Goal: Feedback & Contribution: Leave review/rating

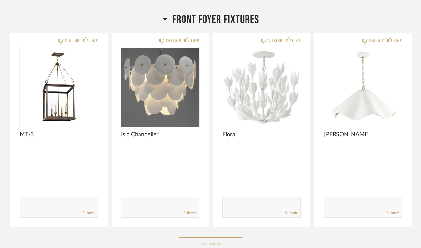
scroll to position [87, 0]
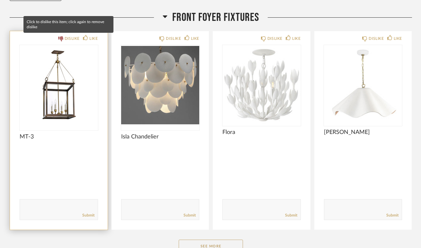
click at [68, 37] on div "DISLIKE" at bounding box center [72, 38] width 15 height 6
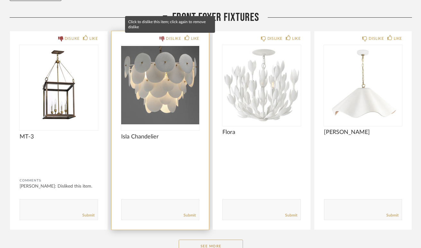
click at [167, 38] on div "DISLIKE" at bounding box center [173, 38] width 15 height 6
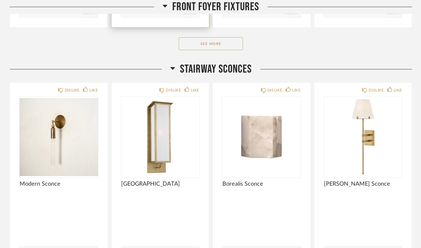
scroll to position [293, 0]
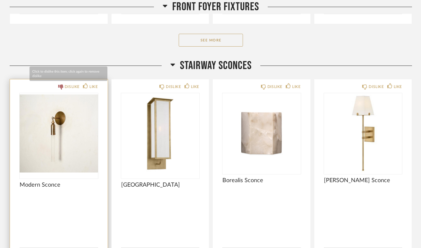
click at [65, 86] on div "DISLIKE" at bounding box center [72, 87] width 15 height 6
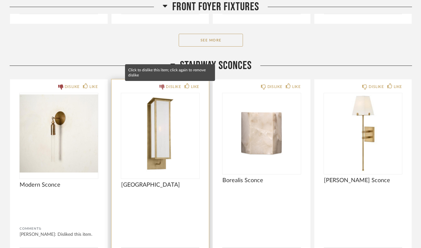
click at [167, 87] on div "DISLIKE" at bounding box center [173, 87] width 15 height 6
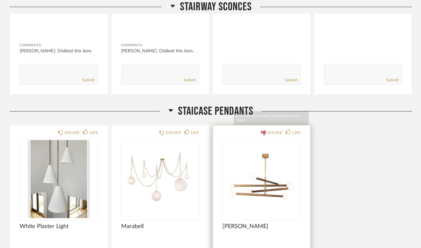
scroll to position [543, 0]
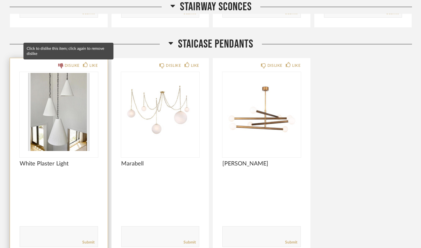
click at [61, 66] on icon at bounding box center [60, 65] width 5 height 5
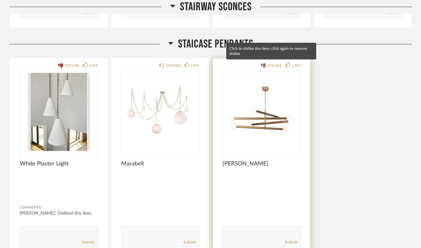
click at [261, 65] on icon at bounding box center [263, 65] width 5 height 5
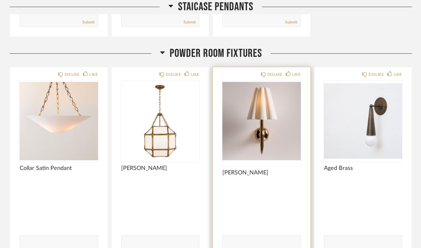
scroll to position [764, 0]
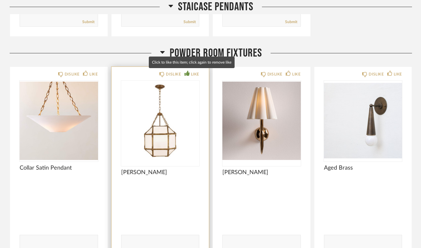
click at [191, 75] on div "LIKE" at bounding box center [195, 74] width 8 height 6
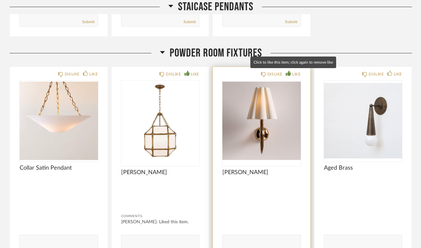
click at [295, 71] on div "LIKE" at bounding box center [296, 74] width 8 height 6
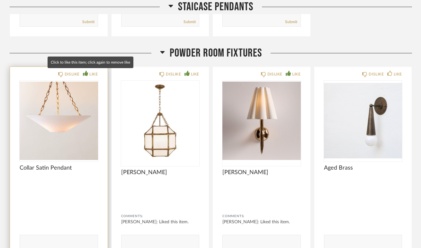
click at [95, 75] on div "LIKE" at bounding box center [93, 74] width 8 height 6
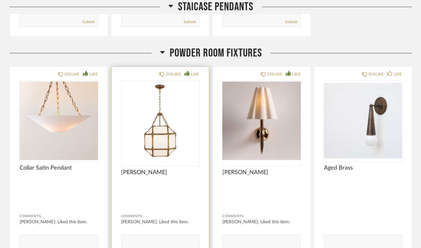
scroll to position [764, 0]
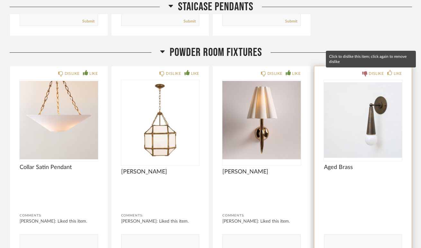
click at [373, 72] on div "DISLIKE" at bounding box center [375, 73] width 15 height 6
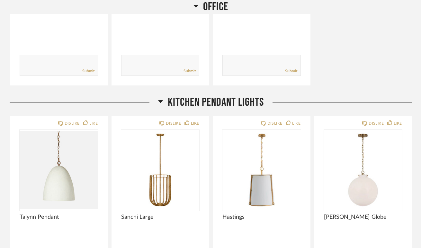
scroll to position [1244, 0]
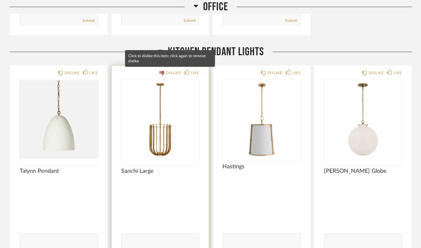
click at [166, 72] on div "DISLIKE" at bounding box center [173, 73] width 15 height 6
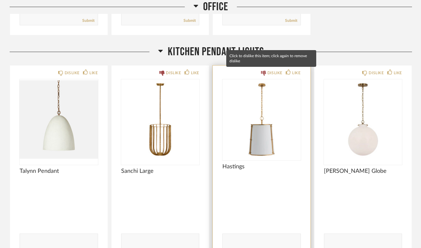
click at [267, 72] on div "DISLIKE" at bounding box center [274, 73] width 15 height 6
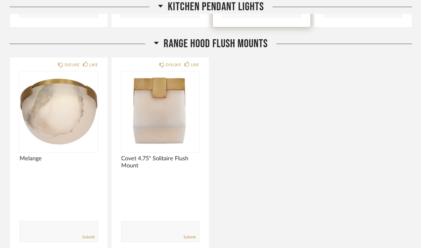
scroll to position [1482, 0]
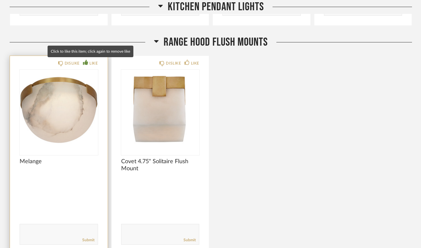
click at [86, 61] on icon at bounding box center [85, 62] width 5 height 5
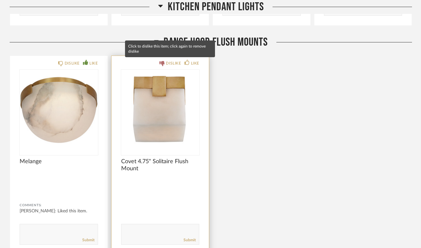
click at [163, 61] on icon at bounding box center [161, 63] width 5 height 5
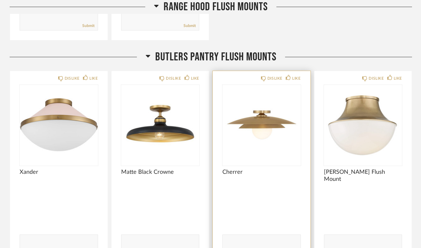
scroll to position [1698, 0]
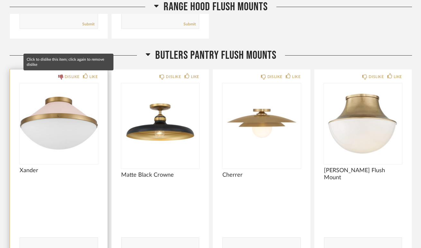
click at [63, 76] on icon at bounding box center [60, 77] width 5 height 5
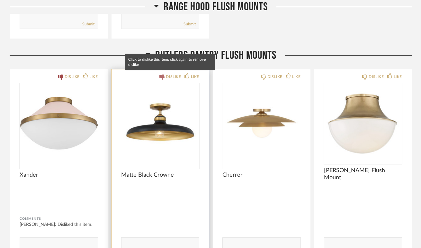
click at [167, 75] on div "DISLIKE" at bounding box center [173, 77] width 15 height 6
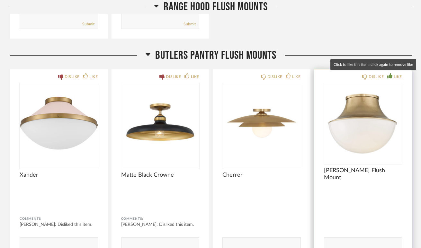
click at [391, 74] on icon at bounding box center [389, 75] width 5 height 5
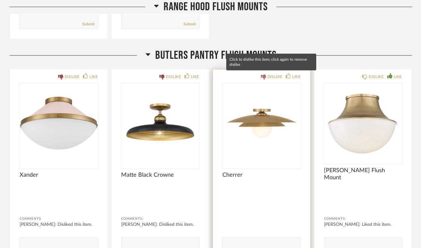
click at [262, 76] on icon at bounding box center [263, 77] width 5 height 5
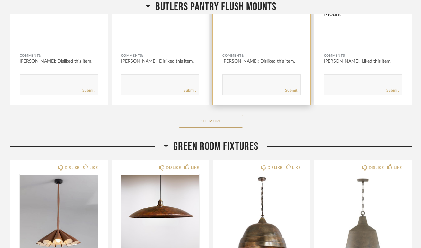
scroll to position [1929, 0]
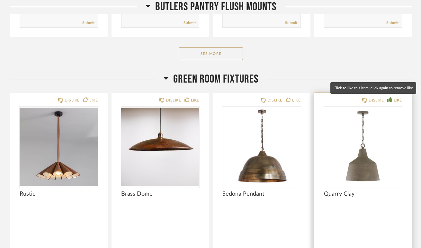
click at [389, 100] on icon at bounding box center [389, 99] width 5 height 5
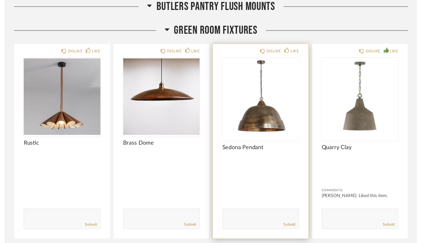
scroll to position [1924, 0]
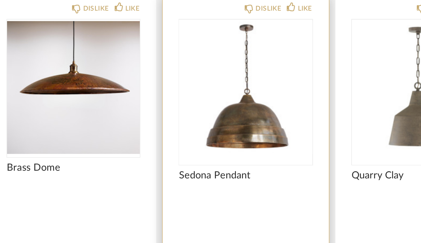
click at [222, 111] on img "0" at bounding box center [261, 151] width 78 height 80
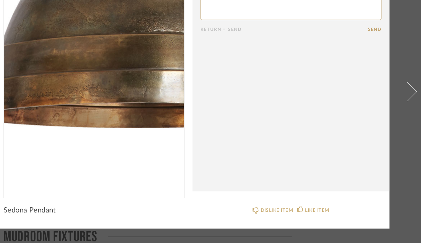
scroll to position [0, 0]
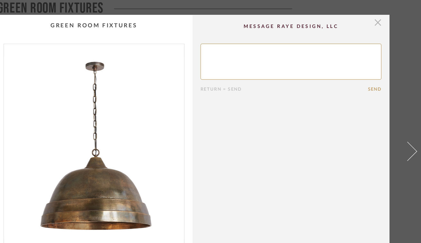
click at [353, 17] on span "button" at bounding box center [359, 18] width 13 height 13
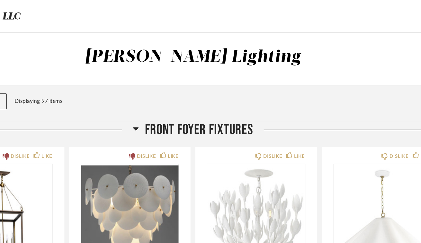
scroll to position [1976, 0]
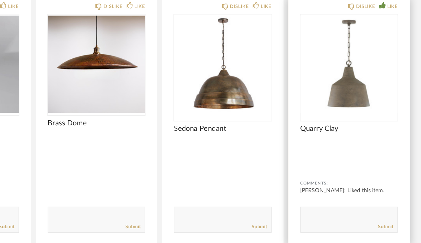
click at [324, 65] on img "0" at bounding box center [363, 99] width 78 height 80
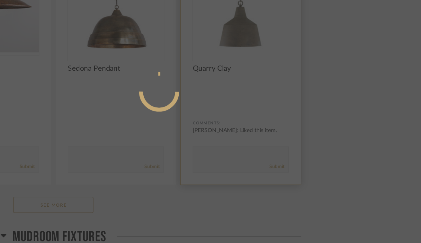
scroll to position [0, 0]
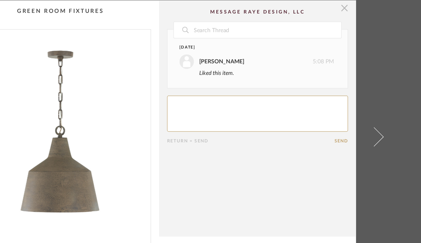
click at [353, 12] on span "button" at bounding box center [359, 18] width 13 height 13
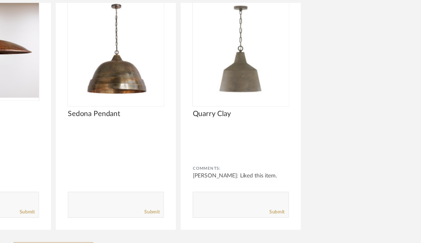
scroll to position [1976, 0]
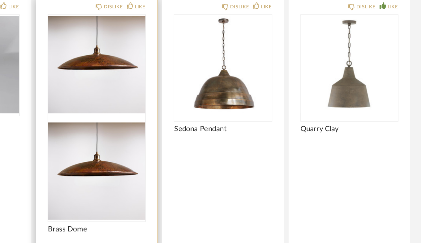
click at [121, 145] on img at bounding box center [160, 185] width 78 height 80
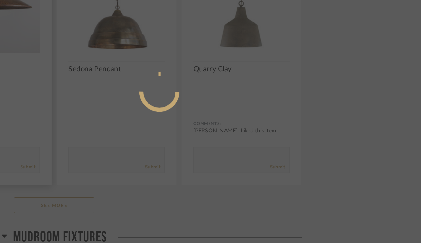
scroll to position [0, 0]
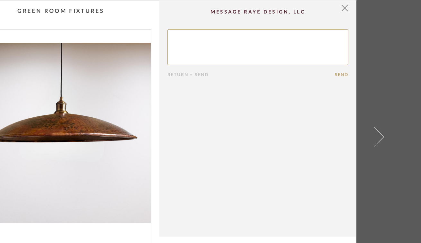
click at [59, 103] on img "0" at bounding box center [131, 118] width 145 height 166
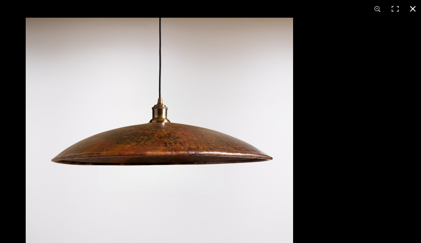
click at [407, 7] on button at bounding box center [414, 7] width 14 height 14
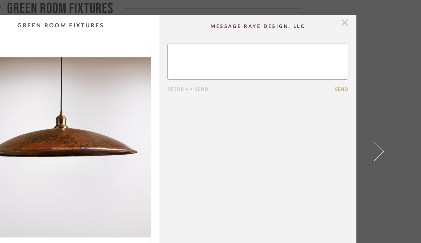
click at [353, 21] on span "button" at bounding box center [359, 18] width 13 height 13
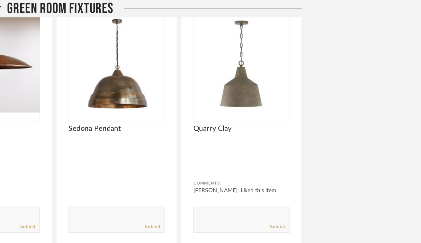
scroll to position [1976, 0]
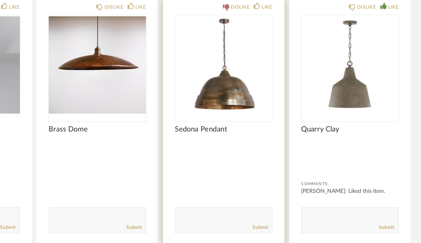
click at [261, 51] on icon at bounding box center [263, 53] width 5 height 5
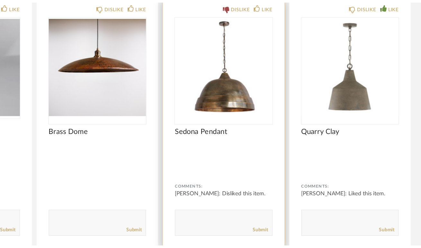
scroll to position [2009, 0]
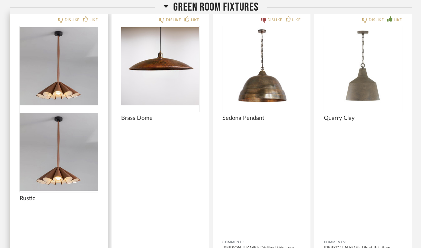
click at [47, 112] on img at bounding box center [59, 152] width 78 height 80
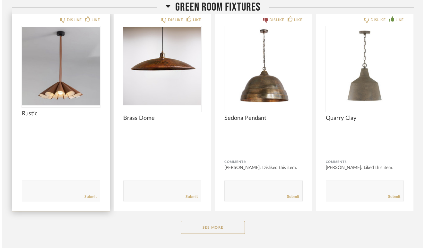
scroll to position [0, 0]
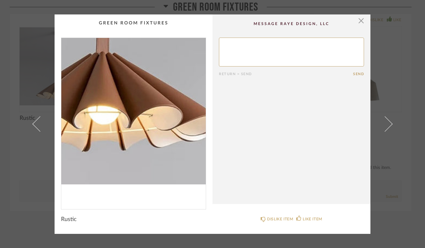
click at [138, 174] on img "0" at bounding box center [133, 121] width 145 height 166
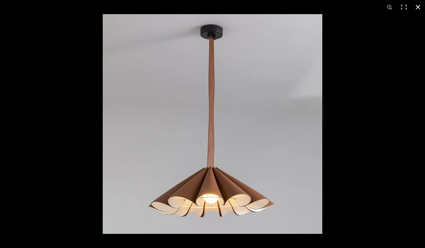
click at [418, 8] on button at bounding box center [418, 7] width 14 height 14
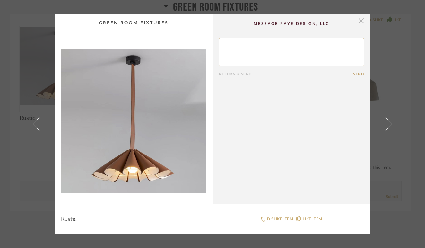
click at [360, 21] on span "button" at bounding box center [361, 20] width 13 height 13
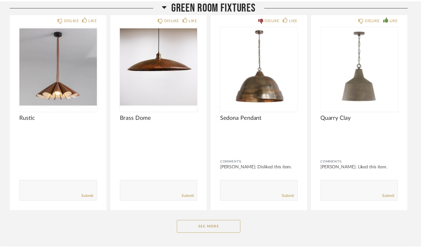
scroll to position [2009, 0]
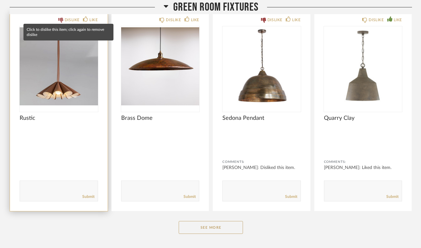
click at [69, 20] on div "DISLIKE" at bounding box center [72, 20] width 15 height 6
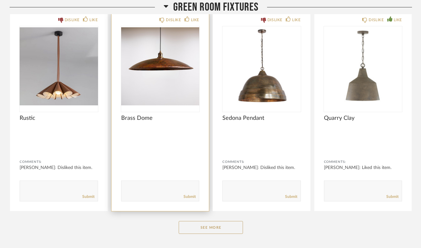
click at [167, 23] on div "DISLIKE LIKE Brass Dome Comments: Submit" at bounding box center [160, 112] width 98 height 199
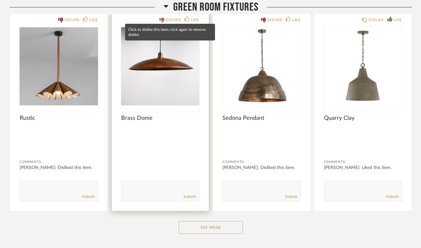
click at [159, 21] on icon at bounding box center [161, 20] width 5 height 5
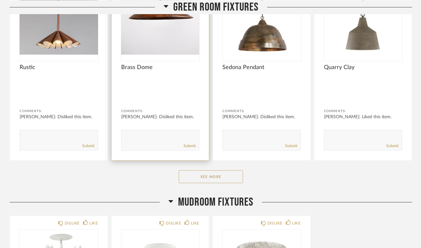
scroll to position [2224, 0]
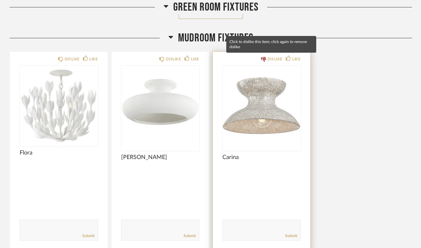
click at [266, 60] on div "DISLIKE" at bounding box center [272, 59] width 22 height 6
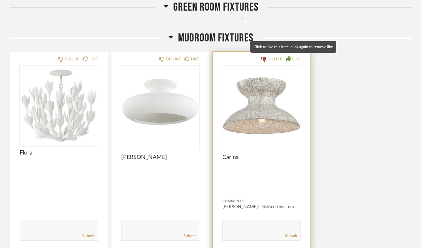
click at [289, 56] on icon at bounding box center [288, 58] width 5 height 5
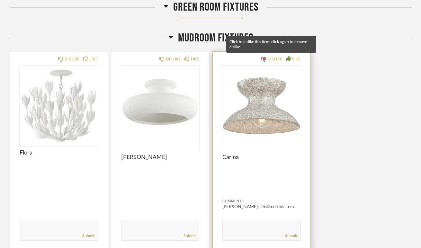
click at [261, 60] on icon at bounding box center [263, 59] width 5 height 5
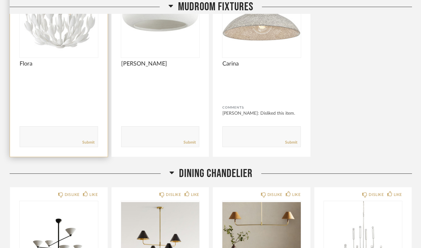
scroll to position [2398, 0]
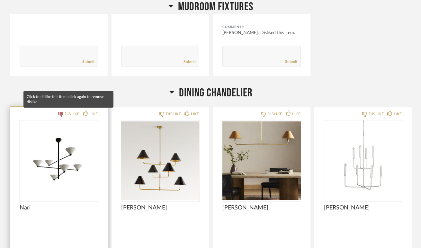
click at [63, 112] on div "DISLIKE" at bounding box center [69, 114] width 22 height 6
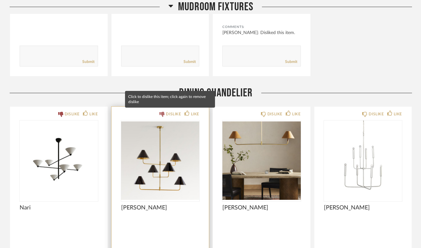
click at [168, 114] on div "DISLIKE" at bounding box center [173, 114] width 15 height 6
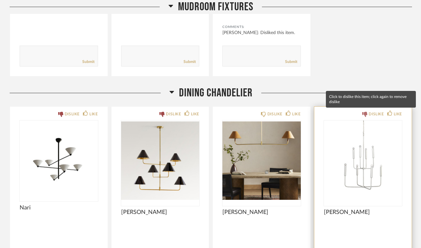
click at [369, 111] on div "DISLIKE" at bounding box center [375, 114] width 15 height 6
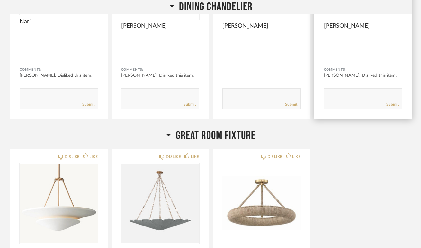
scroll to position [2680, 0]
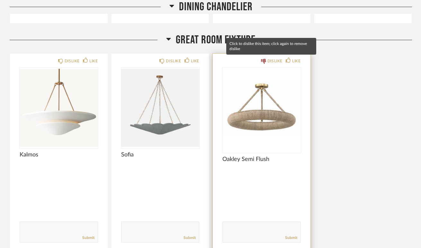
click at [264, 60] on icon at bounding box center [263, 61] width 5 height 5
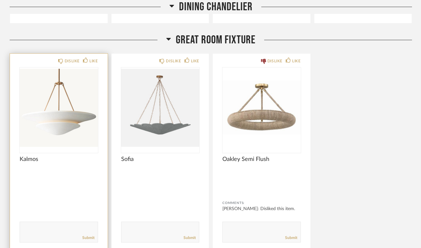
click at [82, 109] on img "0" at bounding box center [59, 107] width 78 height 80
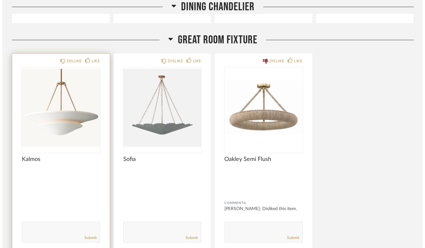
scroll to position [0, 0]
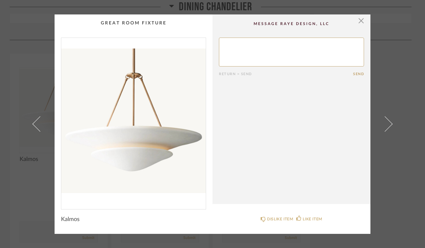
click at [142, 141] on img "0" at bounding box center [133, 121] width 145 height 166
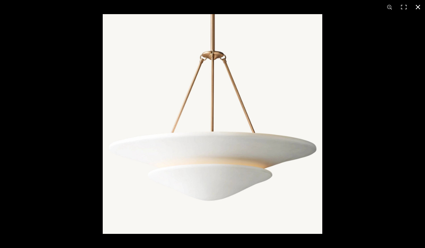
click at [420, 6] on button at bounding box center [418, 7] width 14 height 14
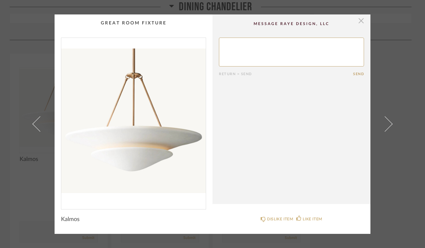
click at [361, 21] on span "button" at bounding box center [361, 20] width 13 height 13
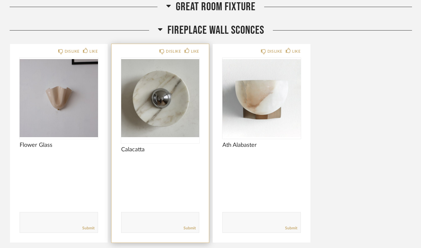
scroll to position [2919, 0]
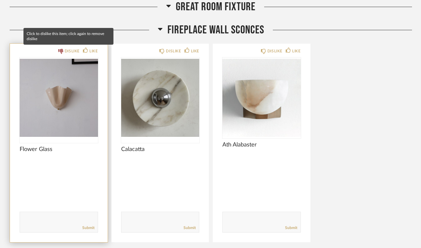
click at [60, 49] on icon at bounding box center [60, 51] width 5 height 5
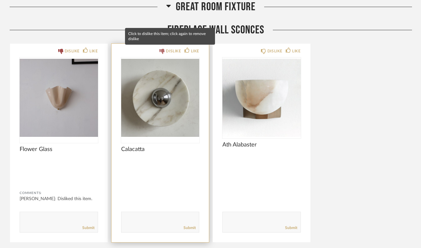
click at [164, 49] on div "DISLIKE" at bounding box center [170, 51] width 22 height 6
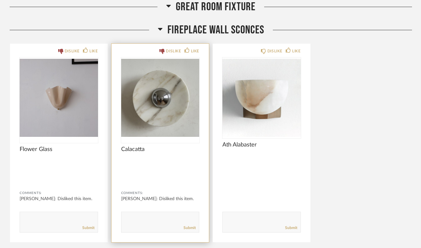
scroll to position [3090, 0]
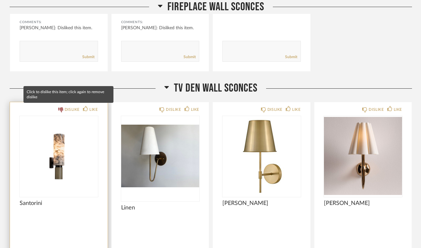
click at [67, 108] on div "DISLIKE" at bounding box center [72, 109] width 15 height 6
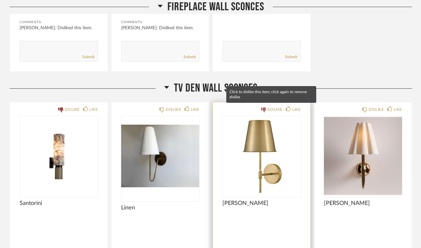
click at [261, 106] on div "DISLIKE" at bounding box center [272, 109] width 22 height 6
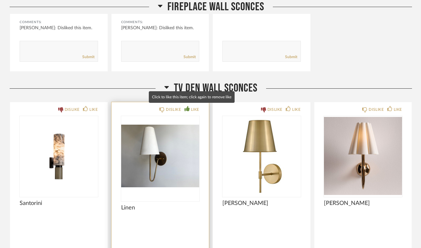
click at [191, 108] on div "LIKE" at bounding box center [195, 109] width 8 height 6
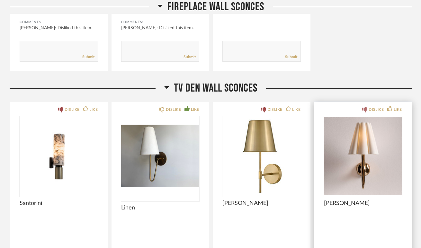
click at [362, 108] on icon at bounding box center [364, 109] width 5 height 5
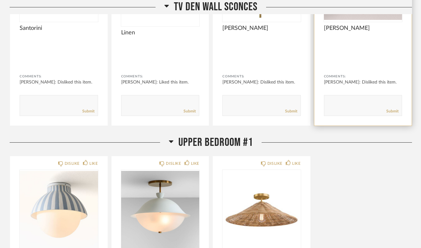
scroll to position [3361, 0]
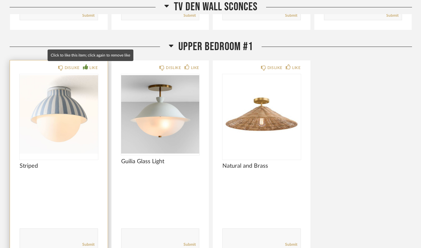
click at [90, 69] on div "LIKE" at bounding box center [93, 68] width 8 height 6
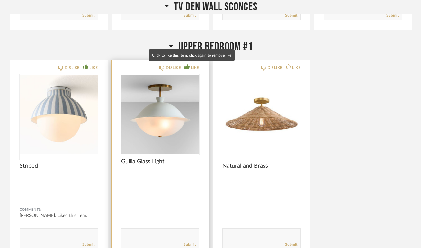
click at [192, 66] on div "LIKE" at bounding box center [195, 68] width 8 height 6
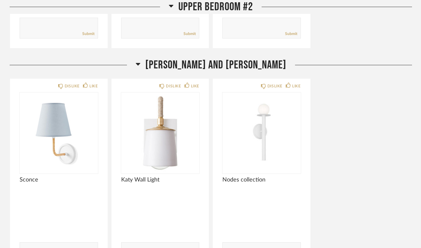
scroll to position [3801, 0]
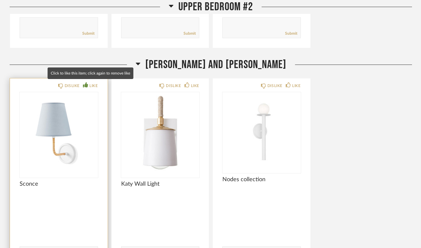
click at [90, 85] on div "LIKE" at bounding box center [93, 86] width 8 height 6
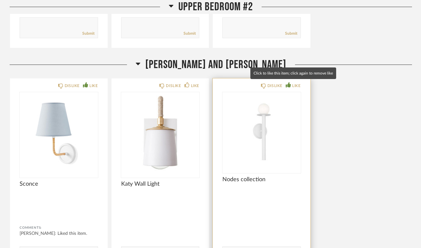
click at [295, 86] on div "LIKE" at bounding box center [296, 86] width 8 height 6
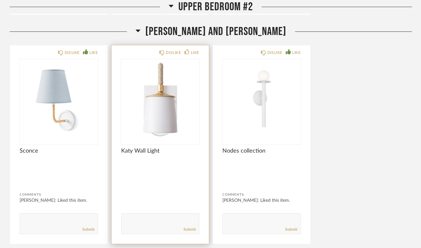
scroll to position [3834, 0]
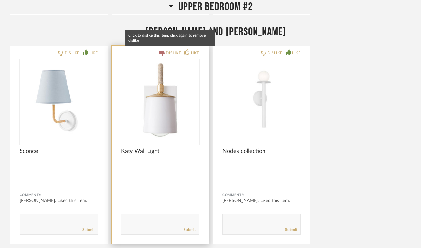
click at [169, 53] on div "DISLIKE" at bounding box center [173, 53] width 15 height 6
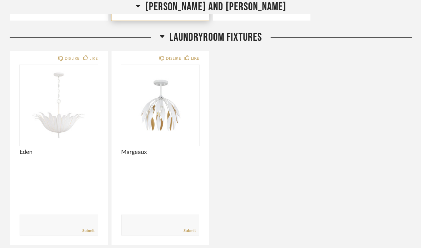
scroll to position [4059, 0]
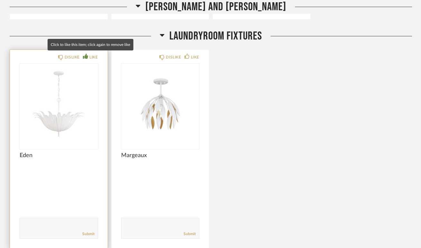
click at [86, 58] on div "LIKE" at bounding box center [90, 57] width 15 height 6
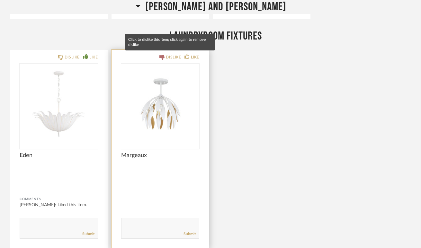
click at [177, 56] on div "DISLIKE" at bounding box center [173, 57] width 15 height 6
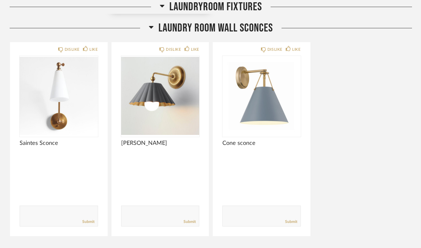
scroll to position [4297, 0]
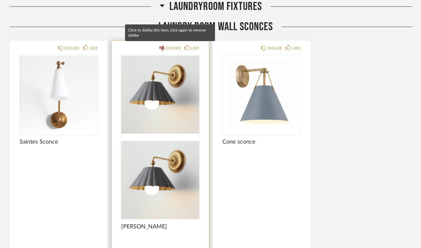
click at [166, 47] on div "DISLIKE" at bounding box center [173, 48] width 15 height 6
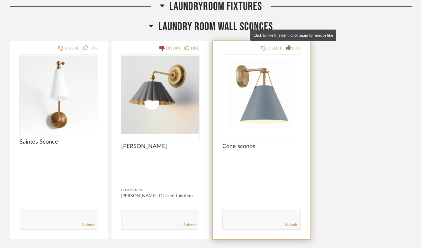
click at [291, 47] on div "LIKE" at bounding box center [293, 48] width 15 height 6
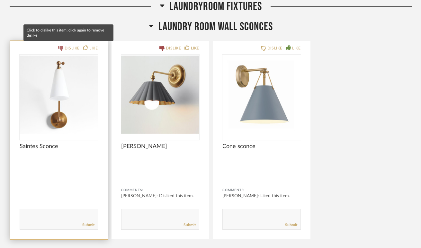
click at [71, 47] on div "DISLIKE" at bounding box center [72, 48] width 15 height 6
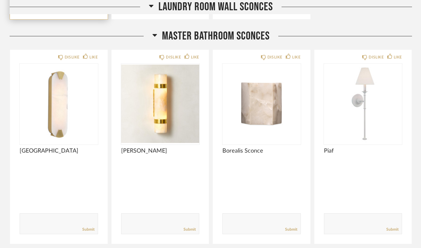
scroll to position [4518, 0]
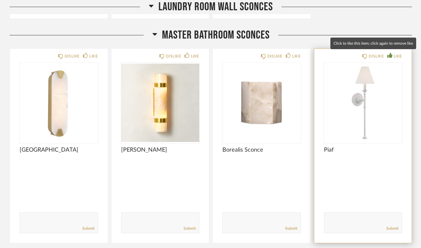
click at [395, 56] on div "LIKE" at bounding box center [398, 56] width 8 height 6
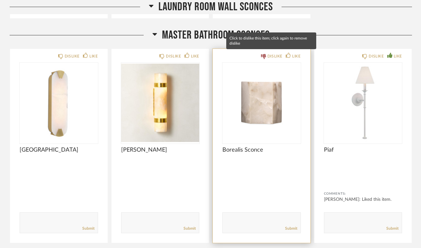
click at [264, 57] on icon at bounding box center [263, 56] width 5 height 5
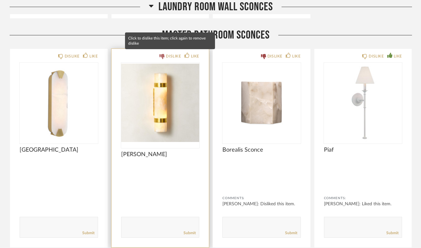
click at [165, 57] on div "DISLIKE" at bounding box center [170, 56] width 22 height 6
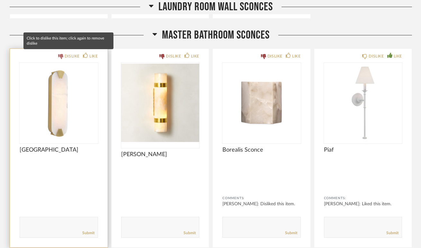
click at [70, 54] on div "DISLIKE" at bounding box center [72, 56] width 15 height 6
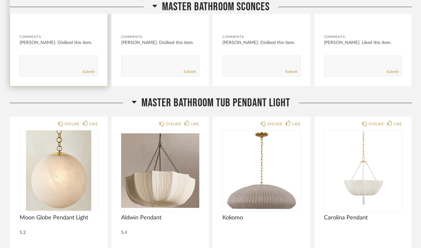
scroll to position [4734, 0]
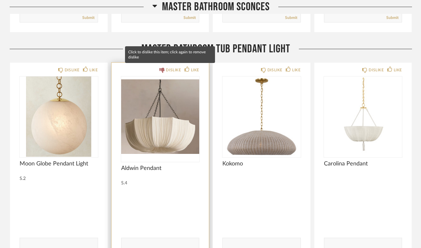
click at [162, 70] on icon at bounding box center [161, 70] width 5 height 5
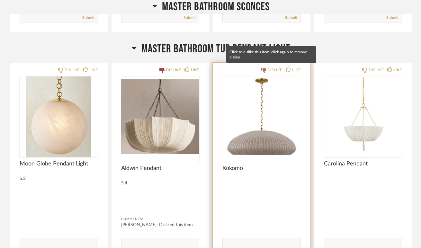
click at [262, 70] on icon at bounding box center [263, 70] width 5 height 5
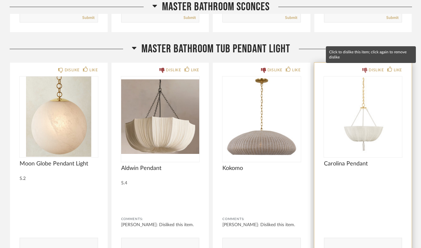
click at [368, 67] on div "DISLIKE" at bounding box center [373, 70] width 22 height 6
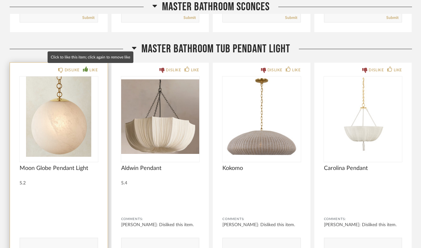
click at [88, 68] on icon at bounding box center [85, 69] width 5 height 5
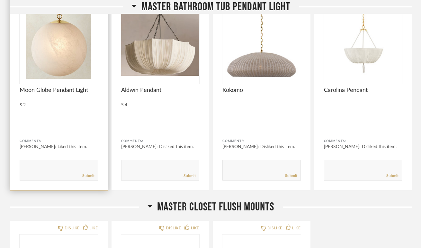
scroll to position [4818, 0]
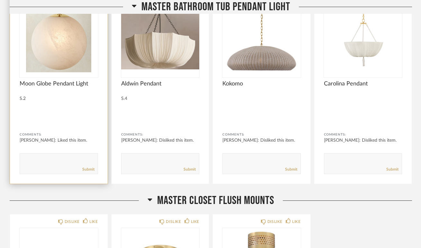
click at [54, 60] on img "0" at bounding box center [59, 32] width 78 height 80
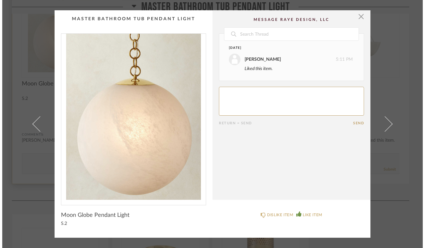
scroll to position [0, 0]
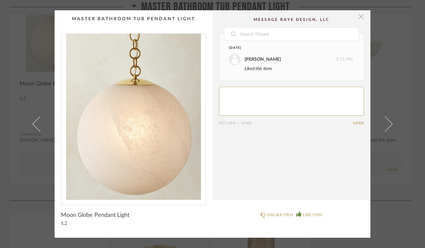
click at [357, 15] on span "button" at bounding box center [361, 16] width 13 height 13
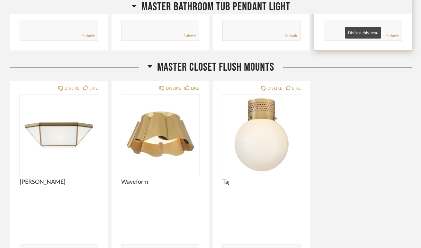
scroll to position [4977, 0]
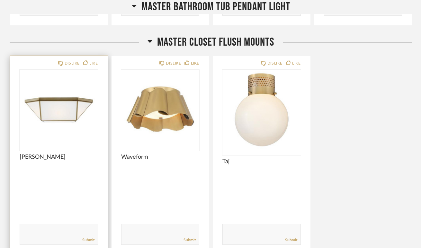
click at [87, 57] on div "DISLIKE LIKE Morrison Comments: Submit" at bounding box center [59, 155] width 98 height 199
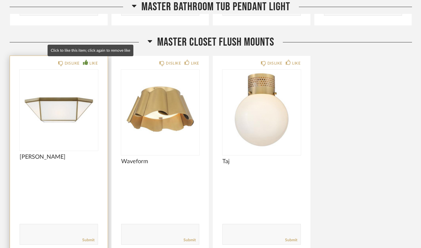
click at [87, 60] on icon at bounding box center [85, 62] width 5 height 5
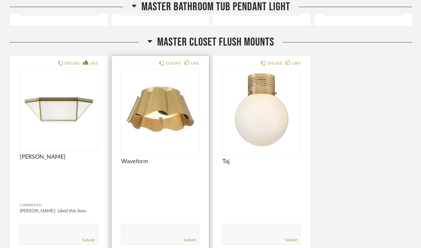
click at [190, 58] on div "DISLIKE LIKE Waveform Comments: Submit" at bounding box center [160, 155] width 98 height 199
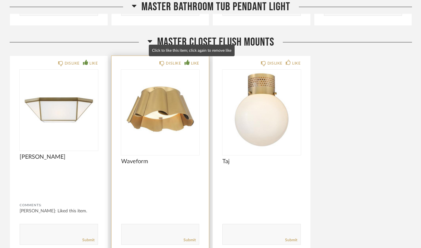
click at [190, 60] on div "LIKE" at bounding box center [191, 63] width 15 height 6
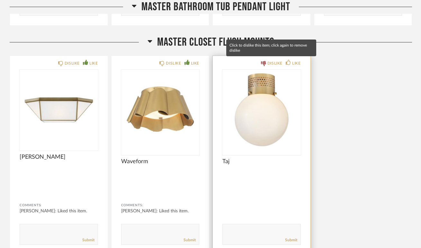
click at [272, 62] on div "DISLIKE" at bounding box center [274, 63] width 15 height 6
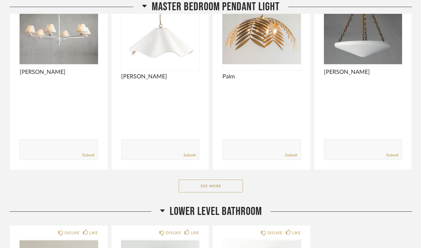
scroll to position [5299, 0]
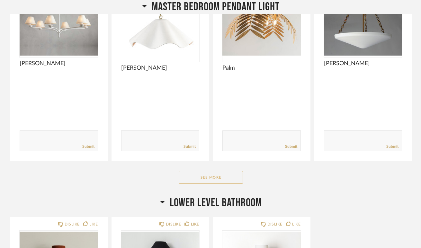
click at [206, 181] on button "See More" at bounding box center [211, 177] width 64 height 13
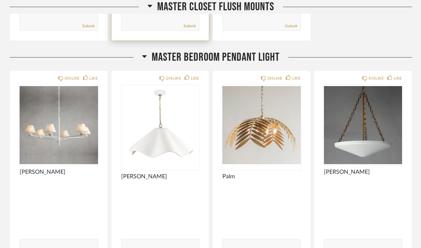
scroll to position [5201, 0]
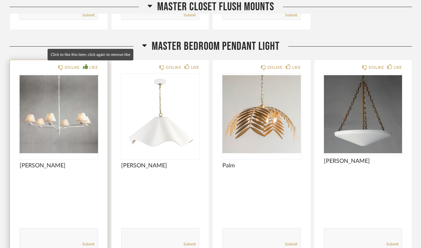
click at [93, 64] on div "LIKE" at bounding box center [93, 67] width 8 height 6
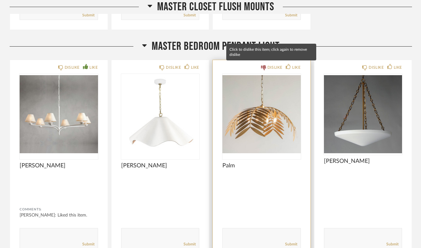
click at [262, 68] on icon at bounding box center [263, 67] width 5 height 5
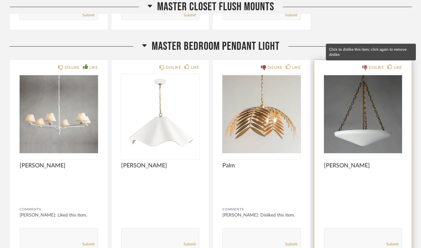
click at [368, 66] on div "DISLIKE" at bounding box center [375, 67] width 15 height 6
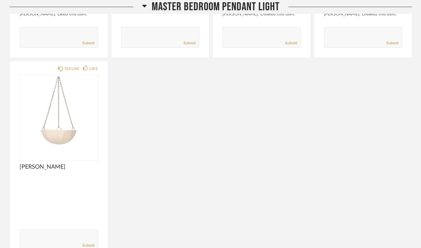
scroll to position [5405, 0]
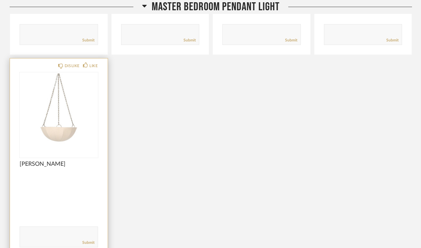
click at [63, 126] on img "0" at bounding box center [59, 112] width 78 height 80
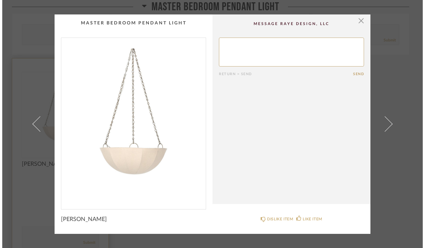
scroll to position [0, 0]
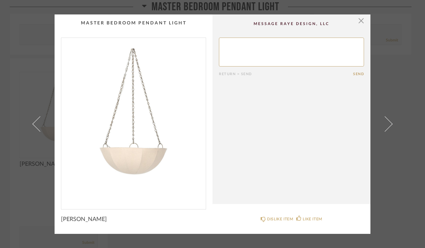
click at [127, 155] on img "0" at bounding box center [133, 121] width 145 height 166
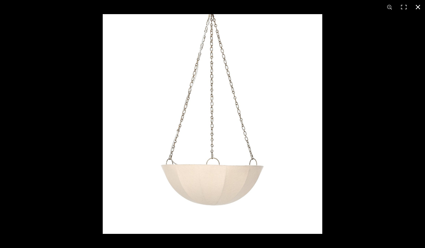
click at [420, 8] on button at bounding box center [418, 7] width 14 height 14
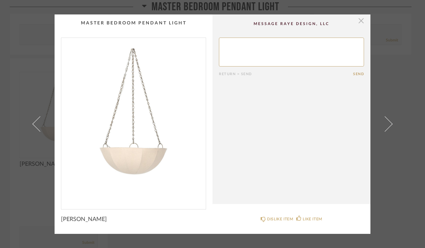
click at [359, 21] on span "button" at bounding box center [361, 20] width 13 height 13
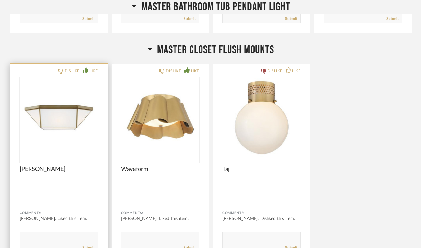
scroll to position [5162, 0]
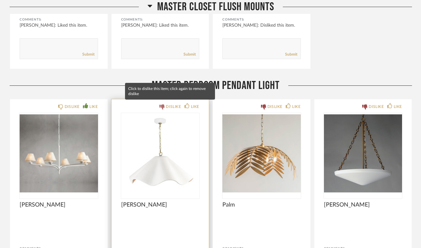
click at [168, 103] on div "DISLIKE" at bounding box center [173, 106] width 15 height 6
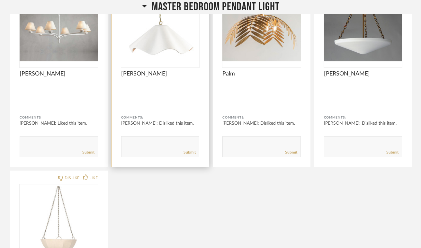
scroll to position [5350, 0]
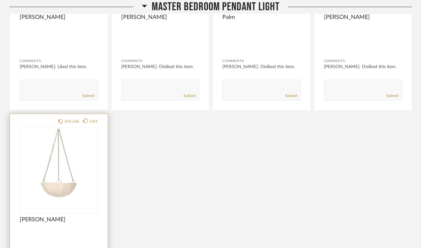
click at [68, 168] on img "0" at bounding box center [59, 168] width 78 height 80
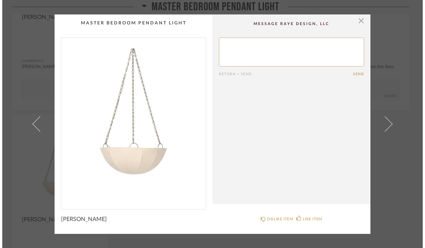
scroll to position [0, 0]
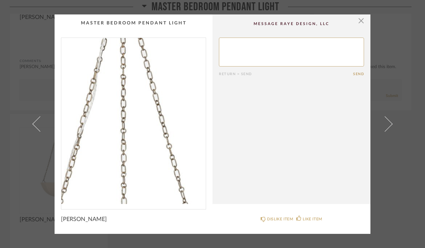
click at [134, 95] on img "0" at bounding box center [133, 121] width 145 height 166
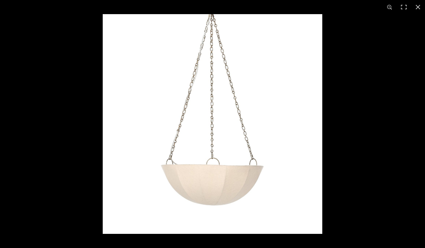
click at [202, 108] on img at bounding box center [213, 124] width 220 height 220
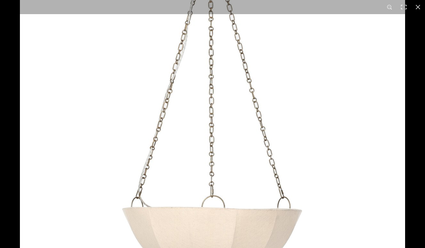
click at [202, 108] on img at bounding box center [213, 136] width 386 height 386
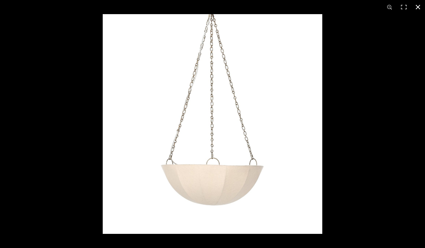
click at [417, 5] on button at bounding box center [418, 7] width 14 height 14
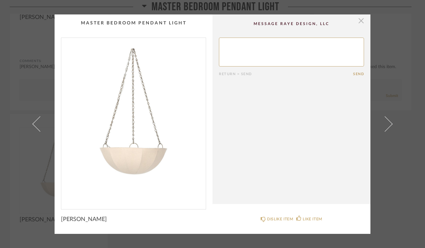
click at [358, 22] on span "button" at bounding box center [361, 20] width 13 height 13
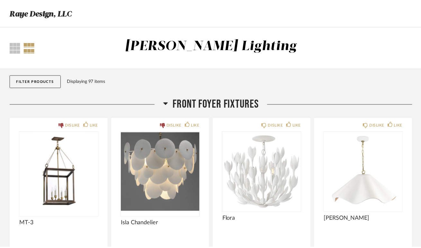
scroll to position [5350, 0]
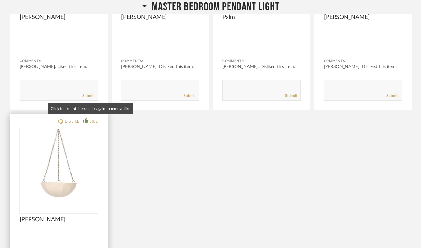
click at [93, 120] on div "LIKE" at bounding box center [93, 121] width 8 height 6
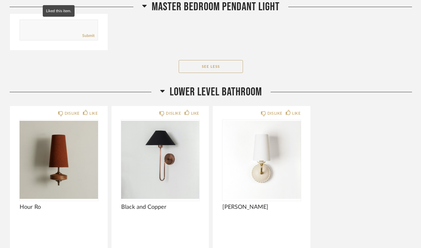
scroll to position [5670, 0]
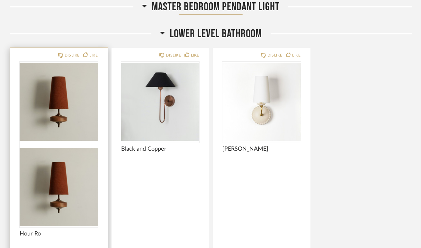
click at [57, 147] on img at bounding box center [59, 187] width 78 height 80
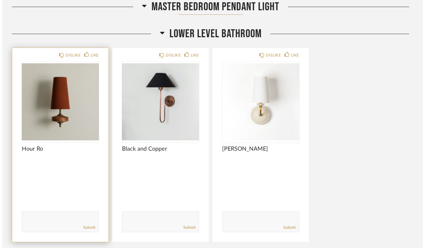
scroll to position [0, 0]
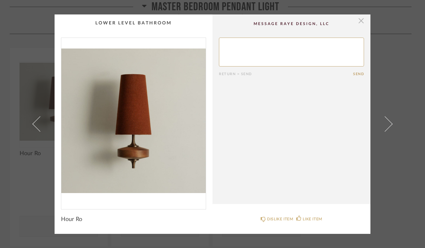
click at [359, 22] on span "button" at bounding box center [361, 20] width 13 height 13
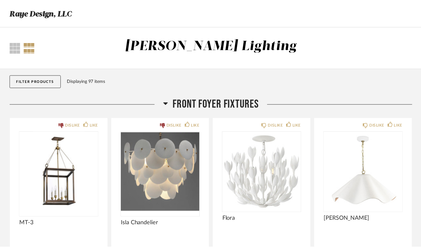
scroll to position [5670, 0]
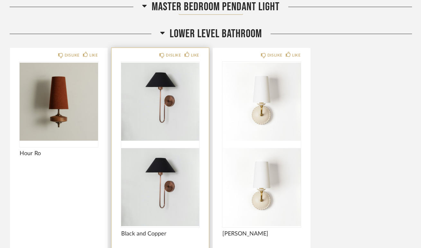
click at [167, 147] on img at bounding box center [160, 187] width 78 height 80
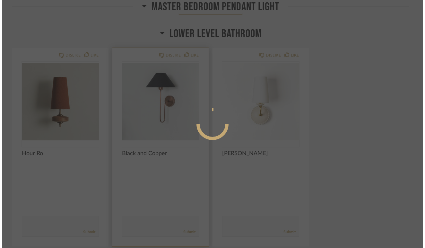
scroll to position [0, 0]
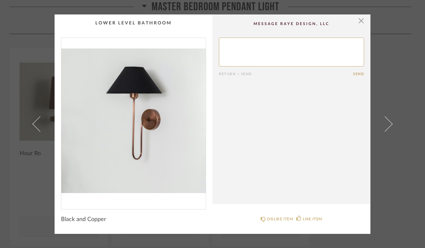
click at [129, 104] on img "0" at bounding box center [133, 121] width 145 height 166
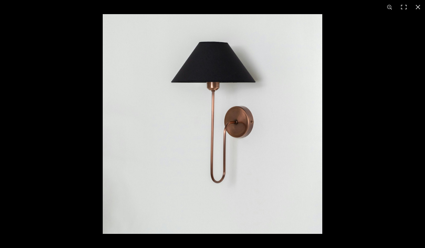
click at [209, 94] on img at bounding box center [213, 124] width 220 height 220
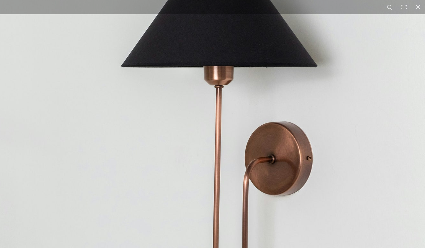
click at [209, 94] on img at bounding box center [217, 163] width 510 height 510
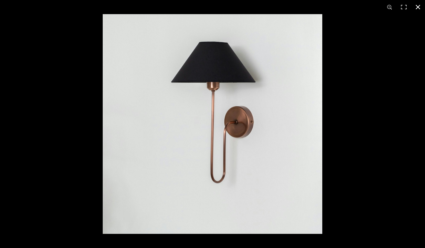
click at [419, 7] on button at bounding box center [418, 7] width 14 height 14
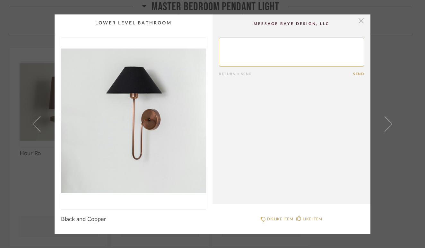
click at [360, 23] on span "button" at bounding box center [361, 20] width 13 height 13
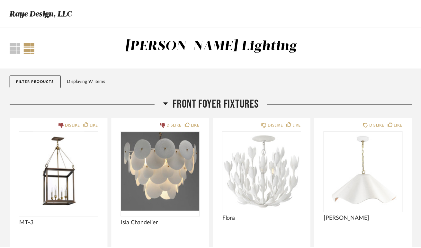
scroll to position [5670, 0]
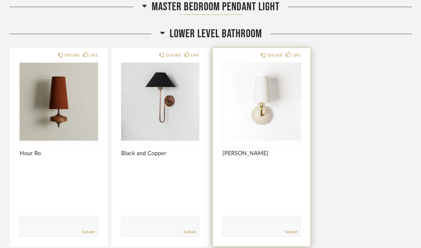
click at [265, 110] on img "0" at bounding box center [261, 102] width 78 height 80
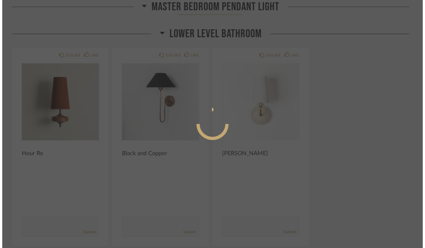
scroll to position [0, 0]
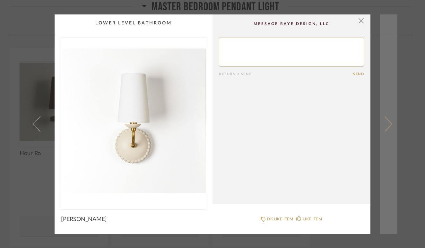
click at [392, 72] on link at bounding box center [388, 123] width 17 height 219
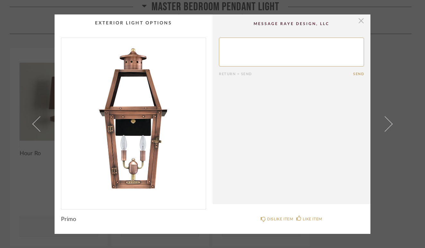
click at [362, 23] on span "button" at bounding box center [361, 20] width 13 height 13
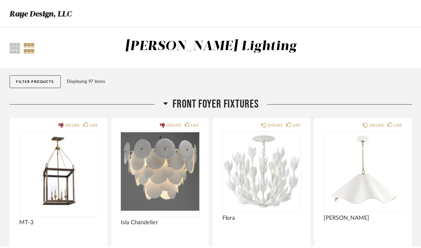
scroll to position [5670, 0]
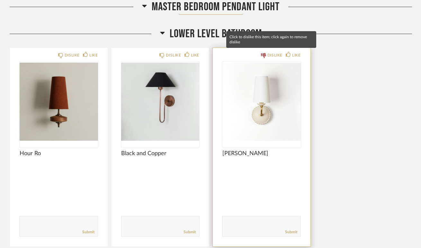
click at [268, 53] on div "DISLIKE" at bounding box center [274, 55] width 15 height 6
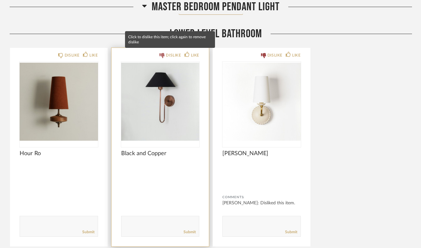
click at [163, 56] on icon at bounding box center [161, 55] width 5 height 5
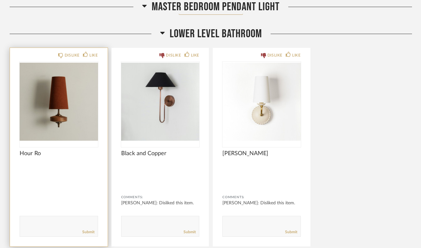
click at [55, 229] on div "Submit" at bounding box center [59, 232] width 78 height 9
click at [41, 217] on form "Submit" at bounding box center [59, 226] width 78 height 21
click at [38, 221] on textarea at bounding box center [59, 223] width 78 height 9
type textarea "maybe in a different color?"
click at [85, 232] on link "Submit" at bounding box center [88, 231] width 12 height 5
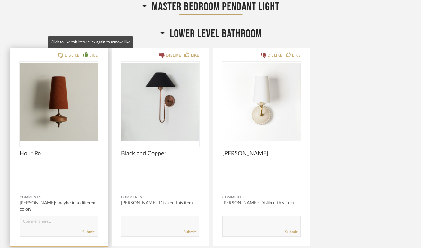
click at [92, 52] on div "LIKE" at bounding box center [93, 55] width 8 height 6
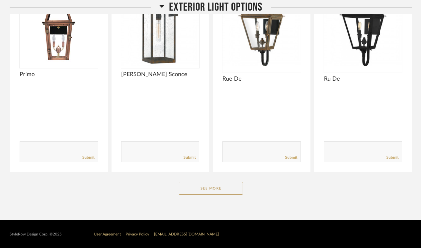
scroll to position [5974, 0]
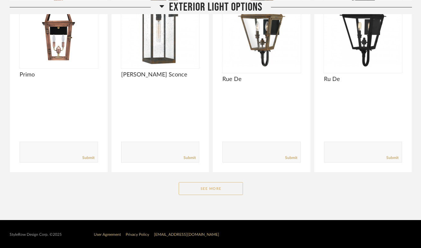
click at [208, 190] on button "See More" at bounding box center [211, 188] width 64 height 13
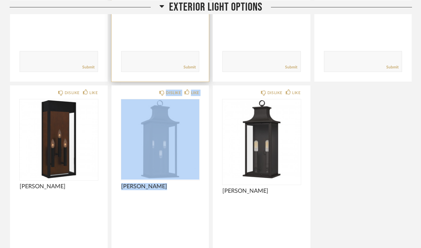
scroll to position [6082, 0]
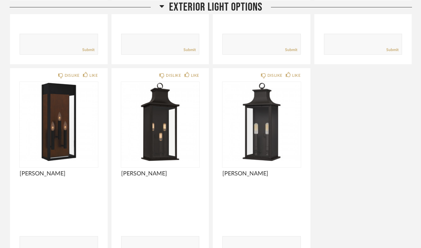
click at [391, 144] on div "DISLIKE LIKE Primo Comments: Submit DISLIKE LIKE Westover Sconce Comments: Subm…" at bounding box center [211, 66] width 402 height 402
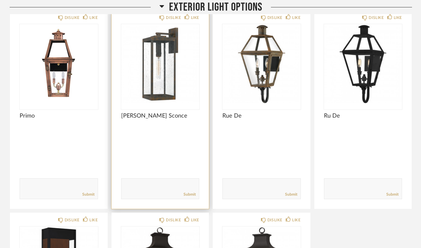
scroll to position [5926, 0]
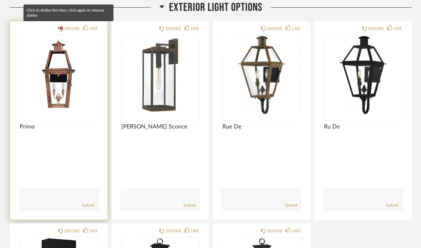
click at [70, 26] on div "DISLIKE" at bounding box center [72, 28] width 15 height 6
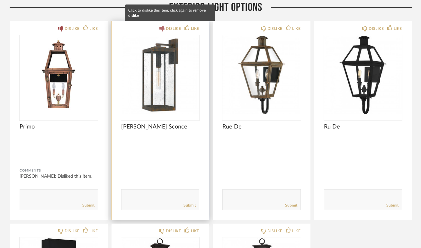
click at [164, 27] on div "DISLIKE" at bounding box center [170, 28] width 22 height 6
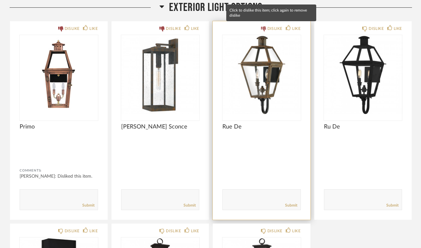
click at [265, 27] on icon at bounding box center [263, 28] width 5 height 5
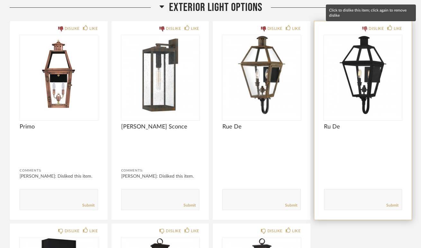
click at [368, 28] on div "DISLIKE" at bounding box center [375, 28] width 15 height 6
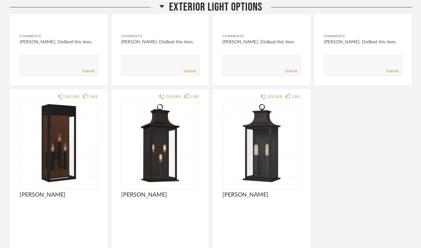
scroll to position [6060, 0]
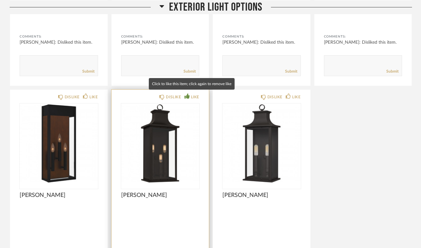
click at [192, 94] on div "LIKE" at bounding box center [195, 97] width 8 height 6
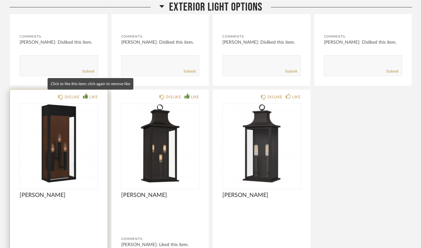
click at [92, 96] on div "LIKE" at bounding box center [93, 97] width 8 height 6
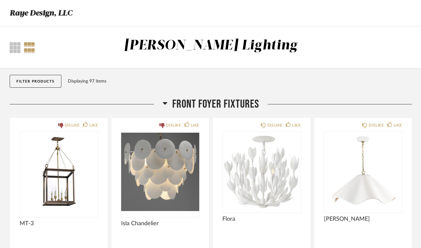
scroll to position [0, 0]
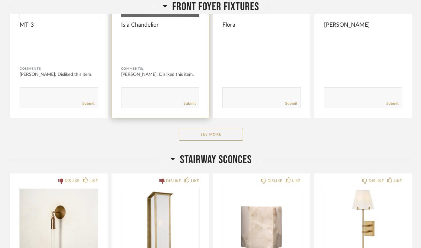
scroll to position [214, 0]
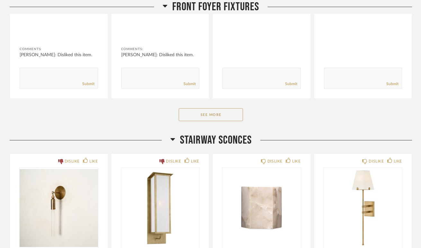
click at [202, 128] on div "Front Foyer Fixtures DISLIKE LIKE MT-3 Comments: [PERSON_NAME]: Disliked this i…" at bounding box center [211, 9] width 402 height 250
click at [204, 118] on button "See More" at bounding box center [211, 114] width 64 height 13
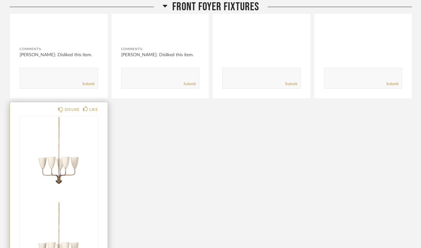
click at [73, 201] on img at bounding box center [59, 241] width 78 height 80
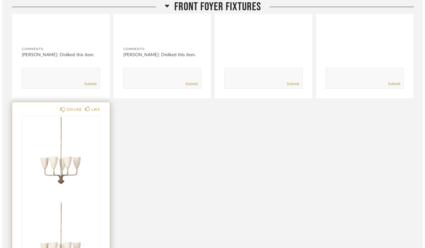
scroll to position [0, 0]
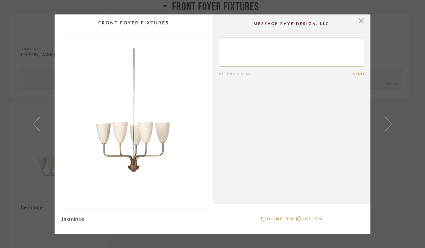
click at [363, 20] on cpp-summary-comments "Return = Send Send" at bounding box center [292, 109] width 158 height 190
click at [359, 20] on span "button" at bounding box center [361, 20] width 13 height 13
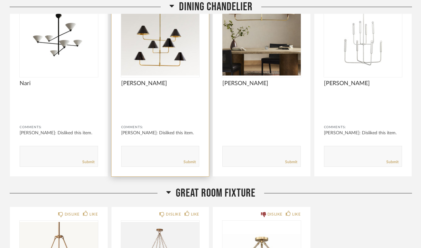
scroll to position [2864, 0]
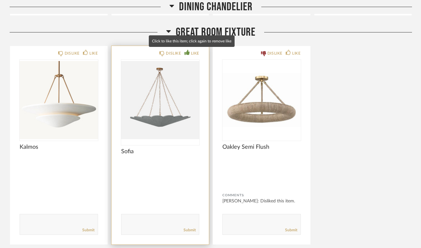
click at [191, 51] on div "LIKE" at bounding box center [195, 53] width 8 height 6
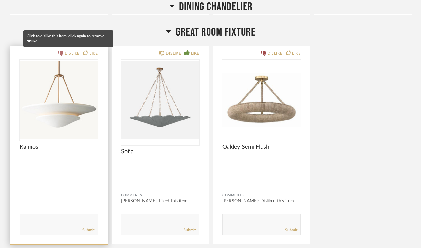
click at [68, 53] on div "DISLIKE" at bounding box center [72, 53] width 15 height 6
